Goal: Task Accomplishment & Management: Use online tool/utility

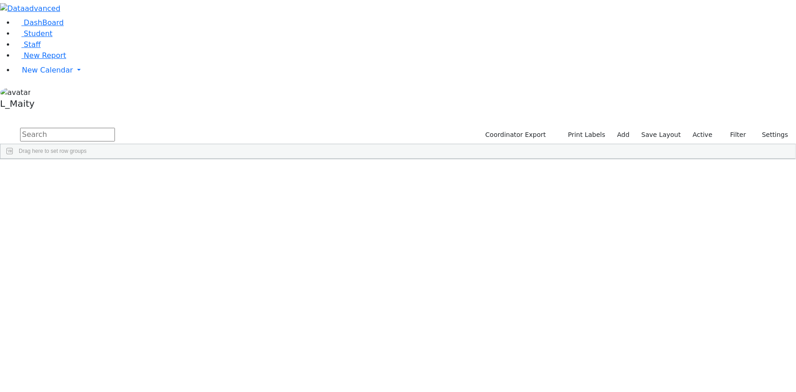
scroll to position [1244, 0]
click at [257, 284] on div "[PERSON_NAME]" at bounding box center [231, 290] width 52 height 12
click at [379, 371] on span "IEP Coordinator" at bounding box center [356, 377] width 46 height 13
click at [257, 367] on div "[PERSON_NAME]" at bounding box center [231, 373] width 52 height 12
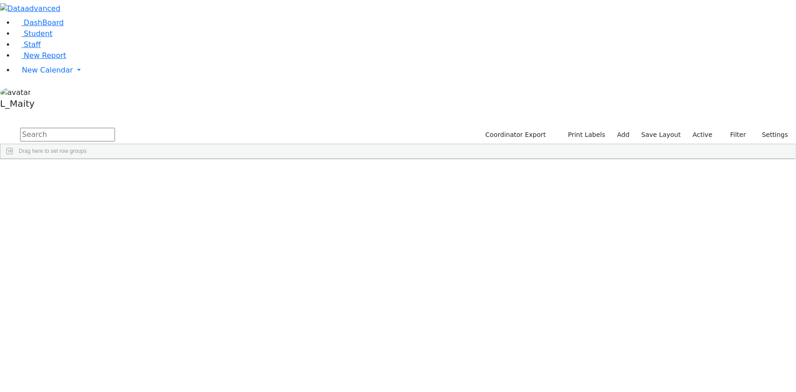
click at [370, 371] on span "IEP Coordinator" at bounding box center [347, 377] width 46 height 13
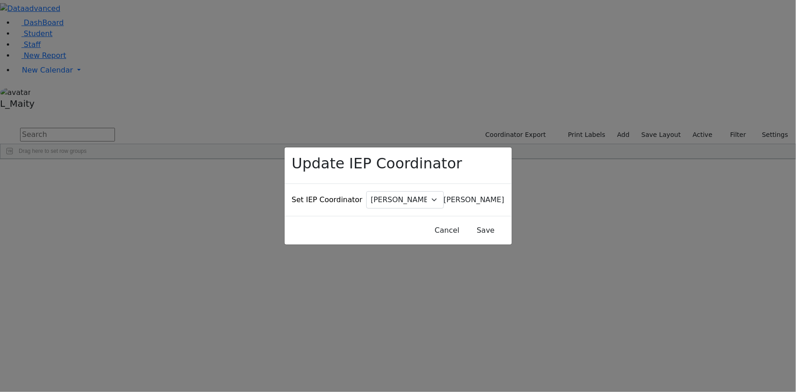
click at [444, 196] on span "Baker, Hadassah" at bounding box center [474, 199] width 61 height 9
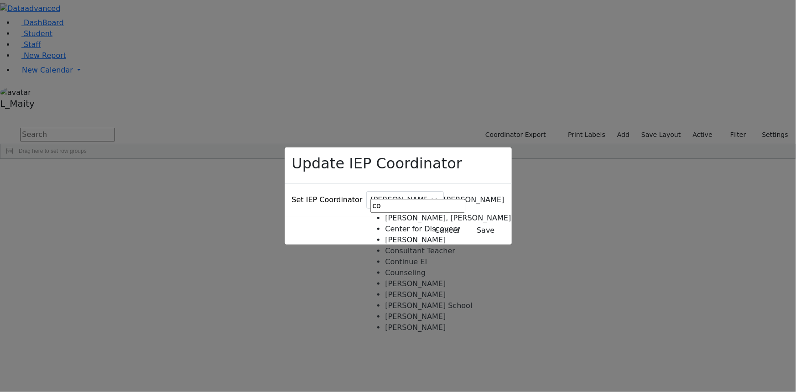
type input "co"
select select "176"
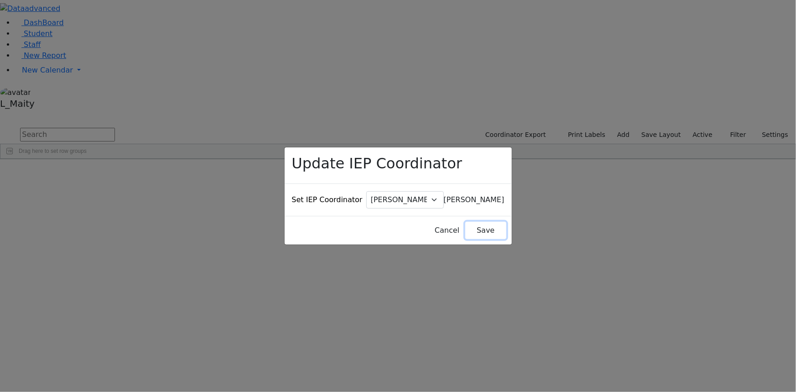
click at [465, 222] on button "Save" at bounding box center [485, 230] width 41 height 17
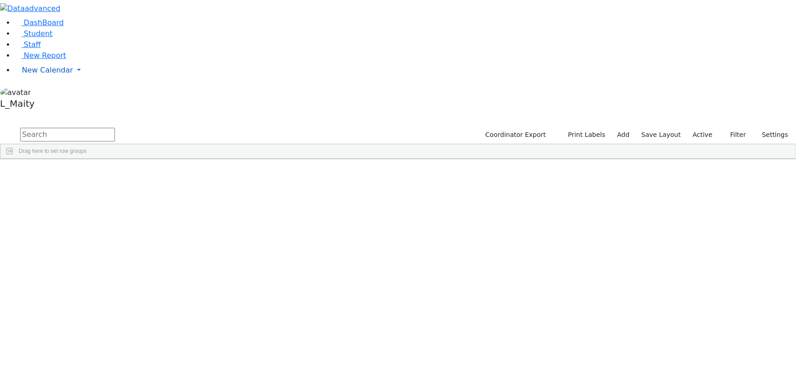
click at [29, 74] on span "New Calendar" at bounding box center [47, 70] width 51 height 9
click at [36, 93] on span "Calendar" at bounding box center [36, 88] width 33 height 9
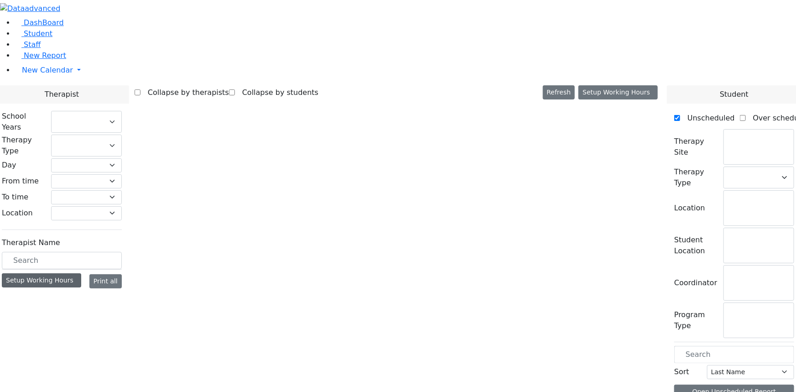
select select "212"
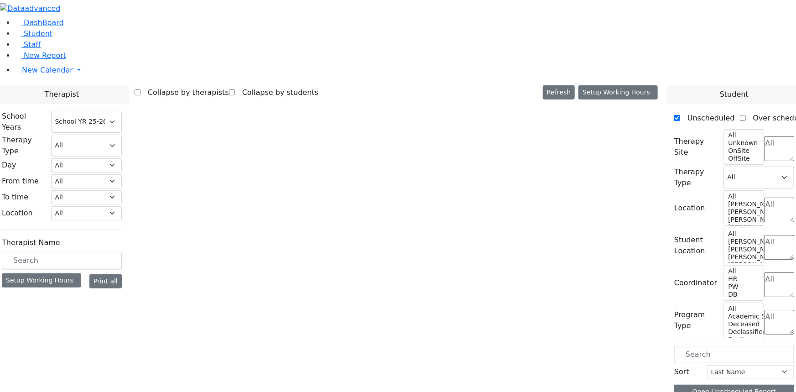
select select "2"
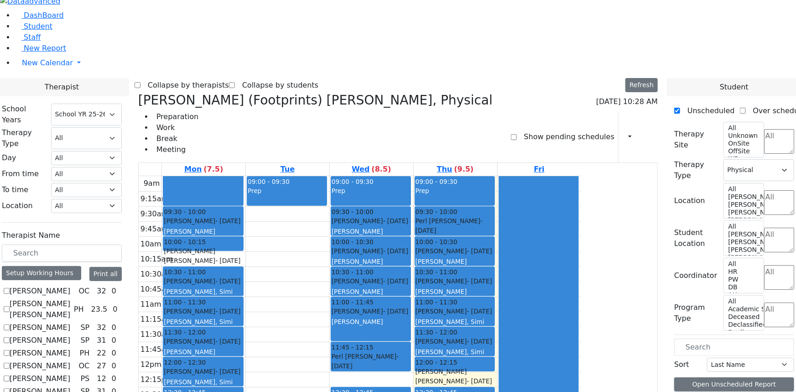
scroll to position [9, 0]
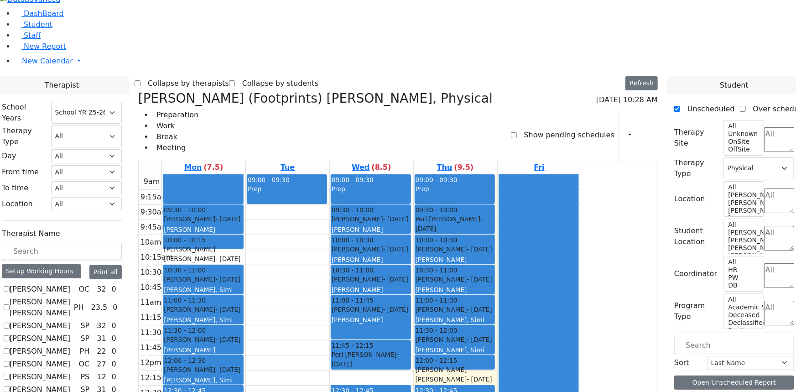
checkbox input "true"
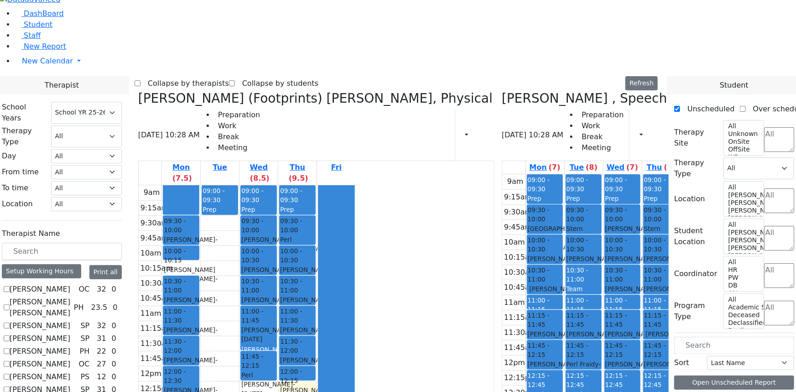
click at [138, 91] on icon at bounding box center [138, 98] width 0 height 15
select select "3"
checkbox input "false"
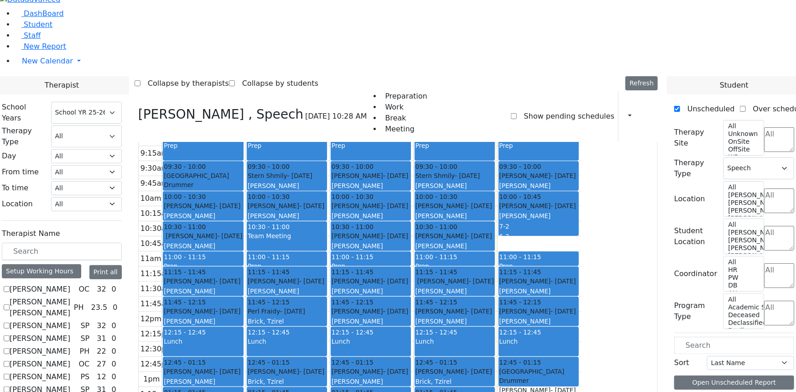
scroll to position [0, 0]
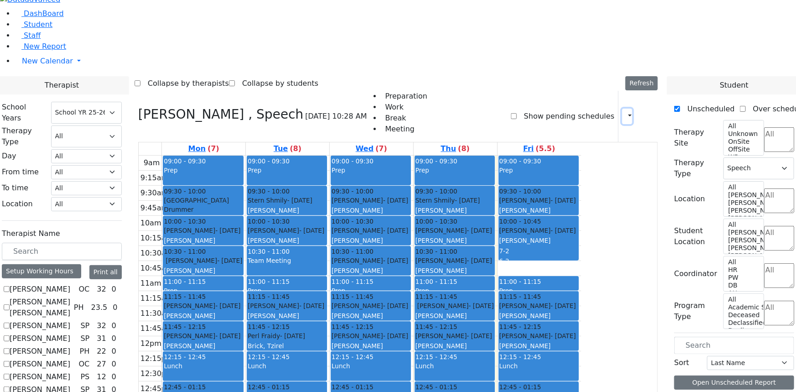
click at [624, 112] on icon "button" at bounding box center [624, 116] width 0 height 9
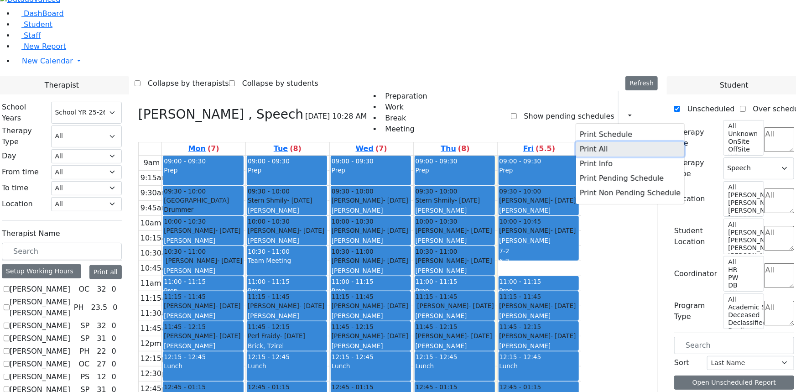
click at [576, 142] on button "Print All" at bounding box center [630, 149] width 108 height 15
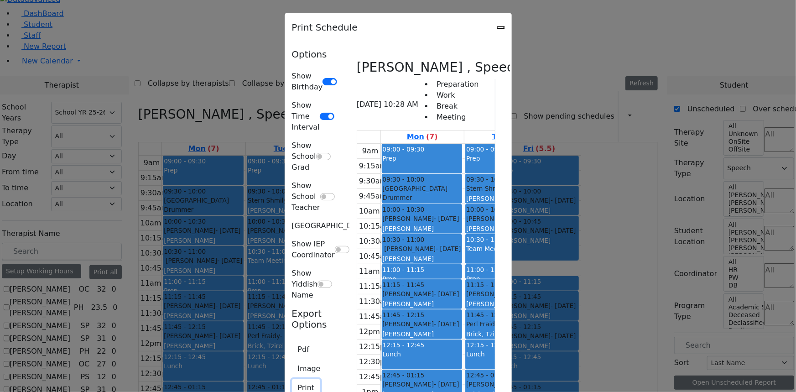
click at [292, 379] on button "Print" at bounding box center [306, 387] width 29 height 17
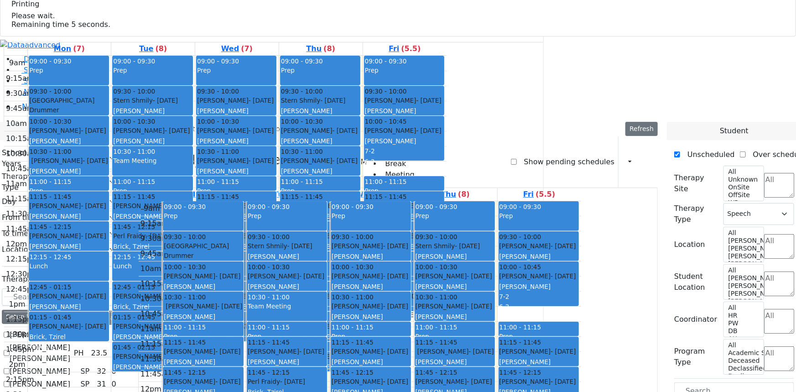
select select "212"
select select "3"
